Goal: Find specific page/section: Find specific page/section

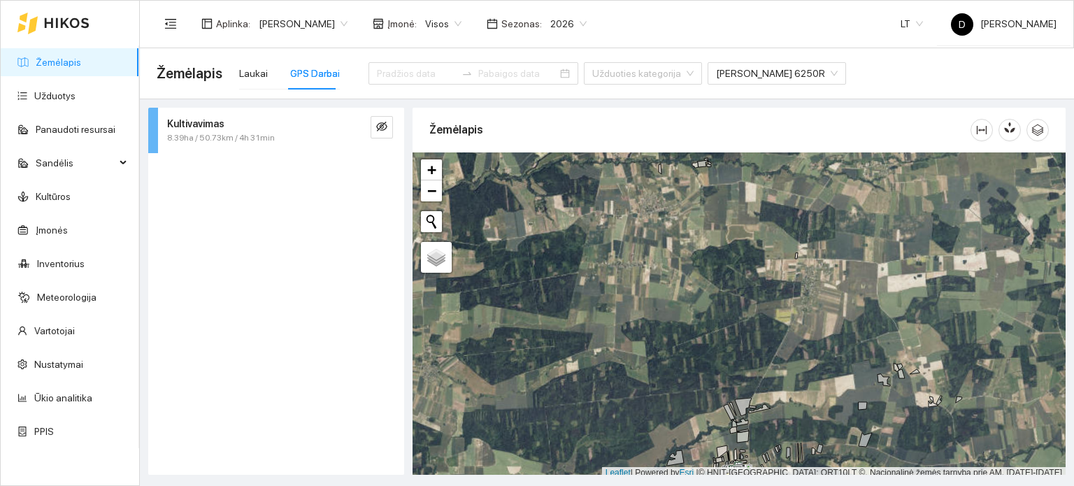
click at [59, 19] on icon at bounding box center [66, 22] width 45 height 11
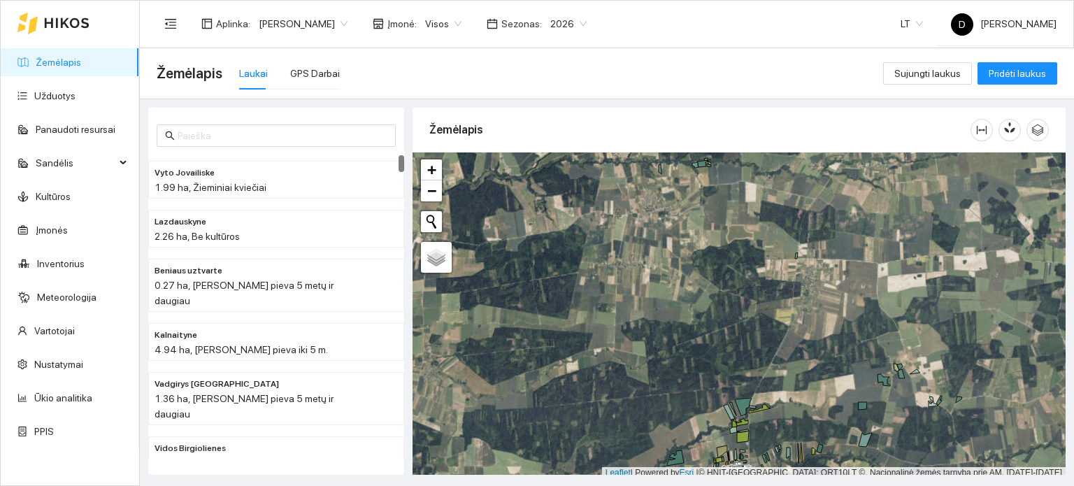
scroll to position [3, 0]
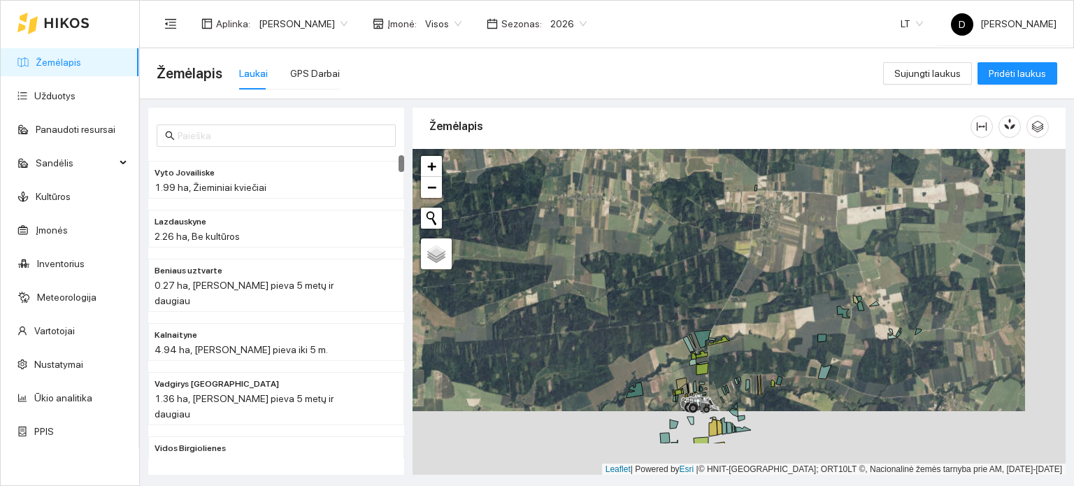
drag, startPoint x: 773, startPoint y: 389, endPoint x: 699, endPoint y: 273, distance: 137.4
click at [702, 279] on div at bounding box center [739, 312] width 653 height 327
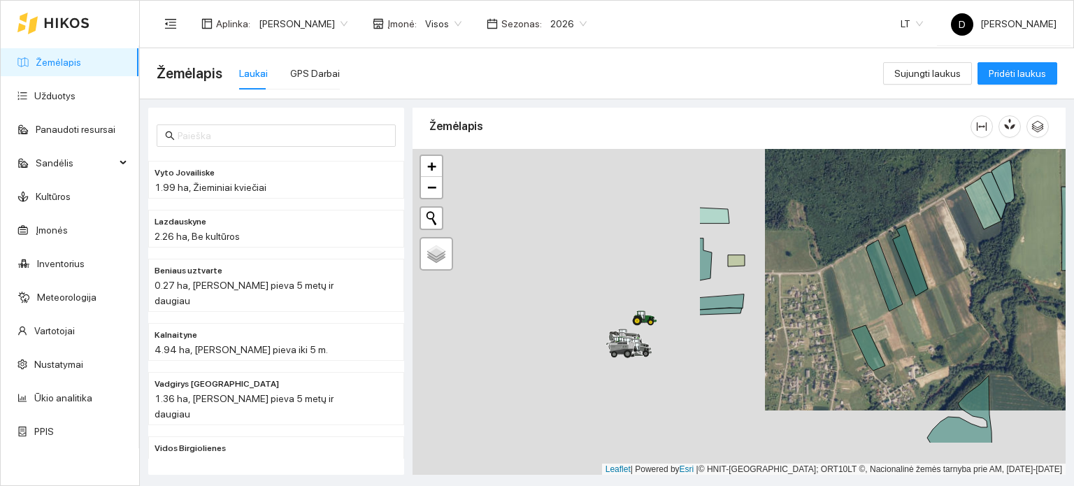
drag, startPoint x: 580, startPoint y: 380, endPoint x: 966, endPoint y: 306, distance: 392.9
click at [966, 308] on div at bounding box center [739, 312] width 653 height 327
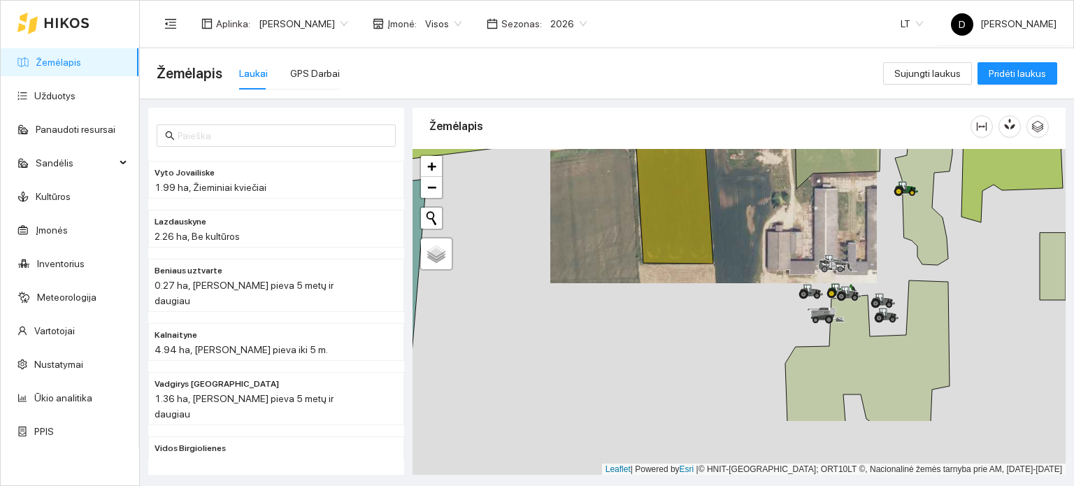
drag, startPoint x: 816, startPoint y: 324, endPoint x: 797, endPoint y: 258, distance: 68.4
click at [800, 258] on div at bounding box center [739, 312] width 653 height 327
